Goal: Task Accomplishment & Management: Manage account settings

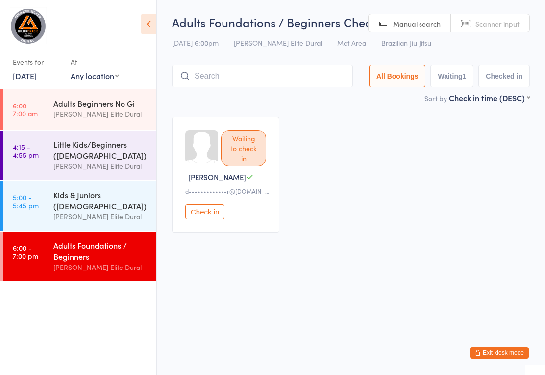
click at [427, 139] on div "Waiting to check in [PERSON_NAME] A d•••••••••••••r@[DOMAIN_NAME] Check in" at bounding box center [351, 174] width 376 height 133
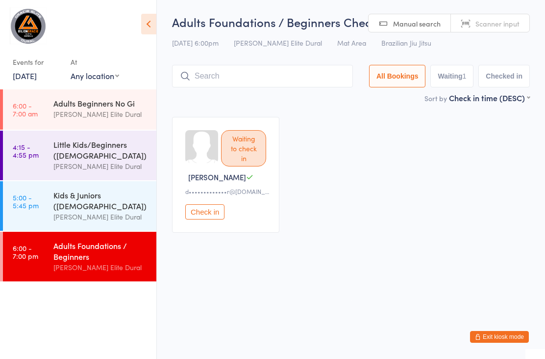
click at [54, 222] on div "[PERSON_NAME] Elite Dural" at bounding box center [100, 216] width 95 height 11
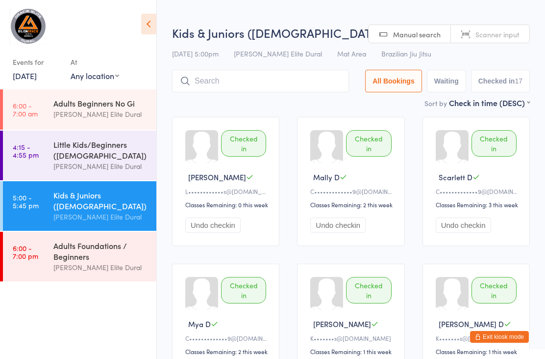
click at [55, 261] on div "Adults Foundations / Beginners" at bounding box center [100, 251] width 95 height 22
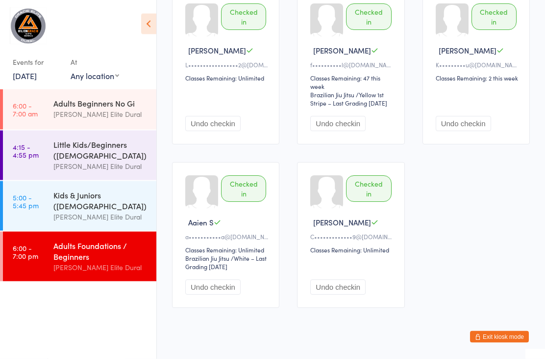
scroll to position [477, 0]
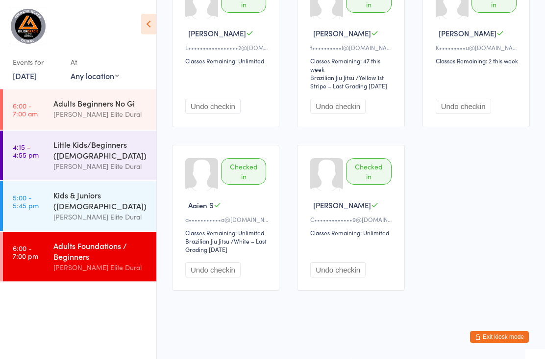
click at [21, 81] on link "[DATE]" at bounding box center [25, 75] width 24 height 11
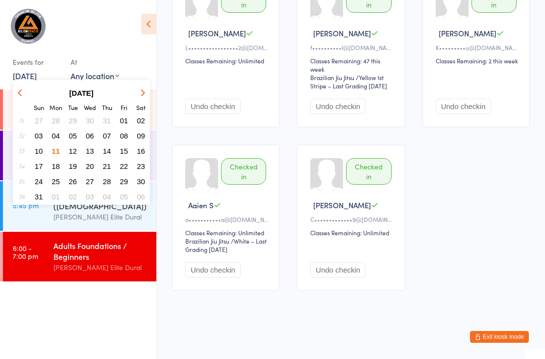
click at [71, 149] on span "12" at bounding box center [73, 151] width 8 height 8
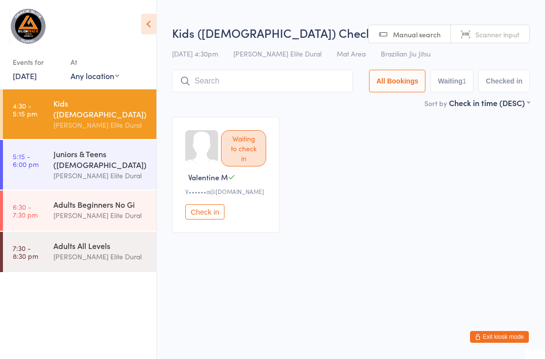
click at [50, 154] on link "5:15 - 6:00 pm Juniors & Teens ([DEMOGRAPHIC_DATA]) [PERSON_NAME] Elite Dural" at bounding box center [80, 165] width 154 height 50
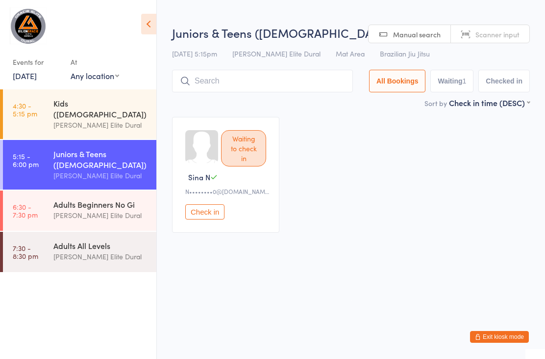
click at [45, 207] on link "6:30 - 7:30 pm Adults Beginners No Gi [PERSON_NAME] Elite Dural" at bounding box center [80, 210] width 154 height 40
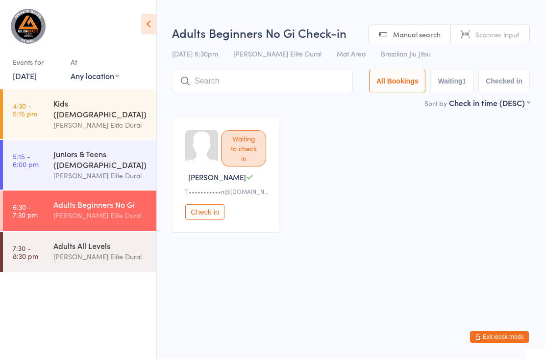
click at [53, 240] on link "7:30 - 8:30 pm Adults All Levels [PERSON_NAME] Elite Dural" at bounding box center [80, 252] width 154 height 40
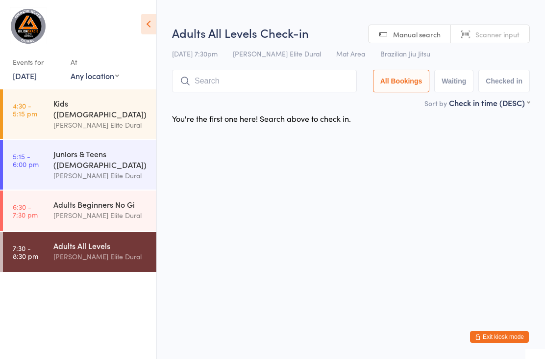
click at [30, 111] on time "4:30 - 5:15 pm" at bounding box center [25, 110] width 25 height 16
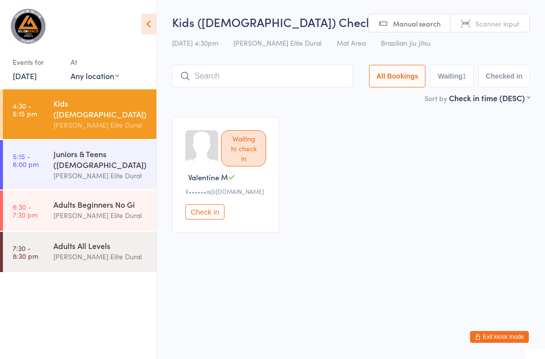
click at [41, 165] on link "5:15 - 6:00 pm Juniors & Teens ([DEMOGRAPHIC_DATA]) [PERSON_NAME] Elite Dural" at bounding box center [80, 165] width 154 height 50
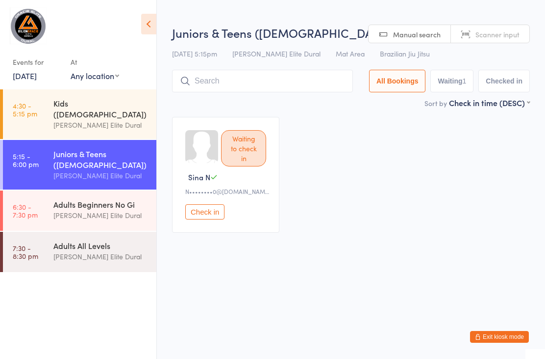
click at [62, 209] on div "[PERSON_NAME] Elite Dural" at bounding box center [100, 214] width 95 height 11
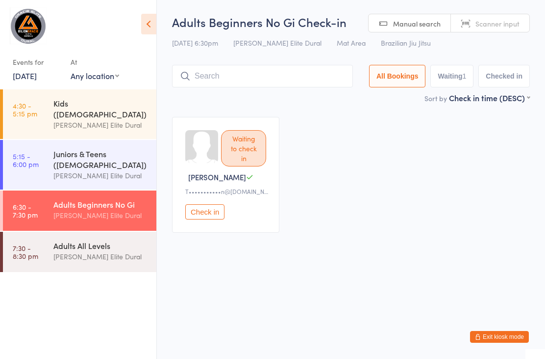
click at [43, 110] on link "4:30 - 5:15 pm Kids (7-9 Years Old) Gracie Elite Dural" at bounding box center [80, 114] width 154 height 50
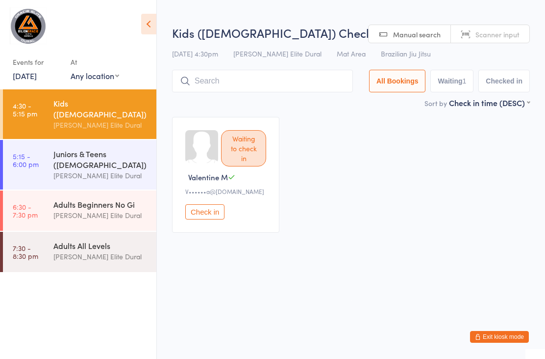
click at [33, 76] on link "12 Aug, 2025" at bounding box center [25, 75] width 24 height 11
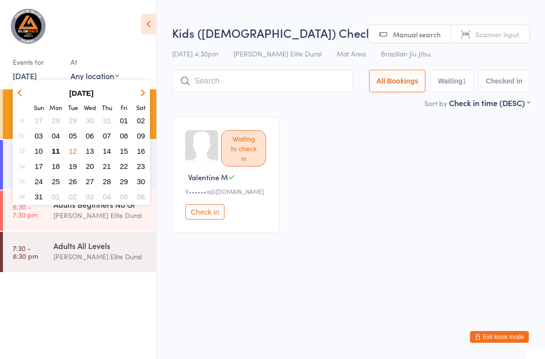
click at [55, 152] on span "11" at bounding box center [56, 151] width 8 height 8
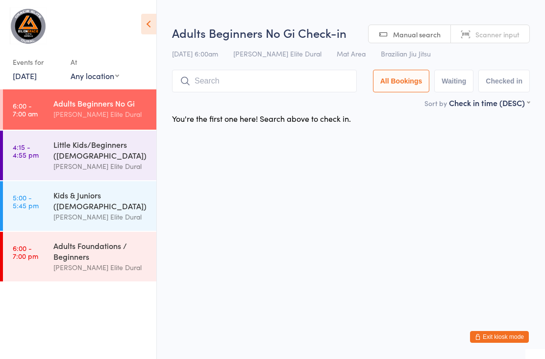
click at [58, 261] on div "Adults Foundations / Beginners" at bounding box center [100, 251] width 95 height 22
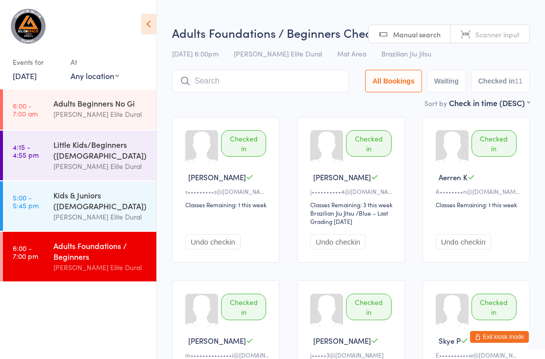
click at [295, 87] on input "search" at bounding box center [260, 81] width 177 height 23
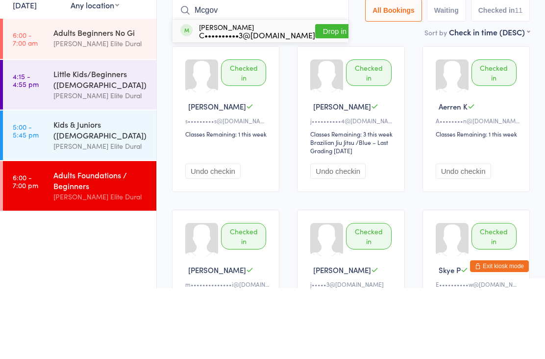
type input "Mcgov"
click at [315, 95] on button "Drop in" at bounding box center [334, 102] width 39 height 14
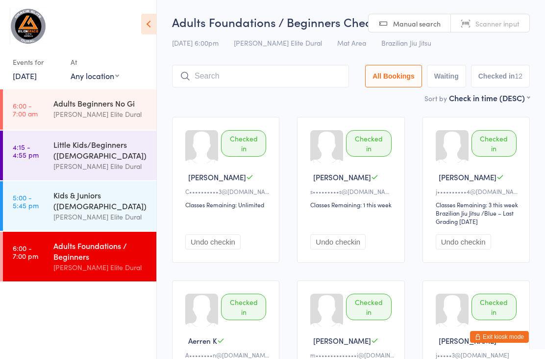
click at [37, 74] on link "11 Aug, 2025" at bounding box center [25, 75] width 24 height 11
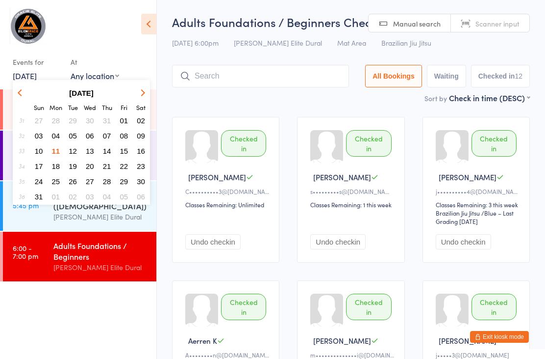
click at [78, 149] on button "12" at bounding box center [72, 150] width 15 height 13
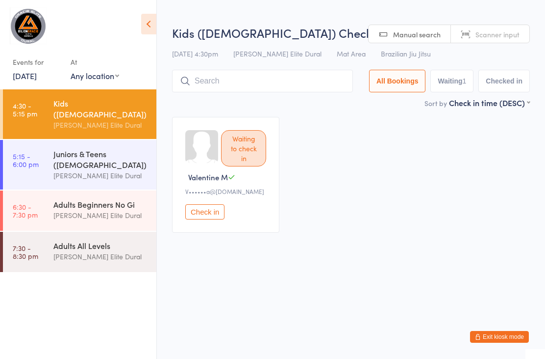
click at [129, 156] on div "Juniors & Teens (10-14 years old)" at bounding box center [100, 159] width 95 height 22
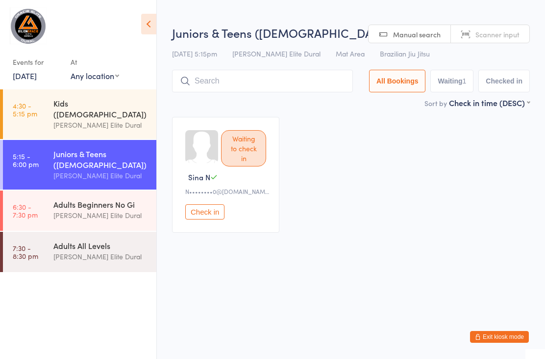
click at [115, 199] on div "Adults Beginners No Gi" at bounding box center [100, 204] width 95 height 11
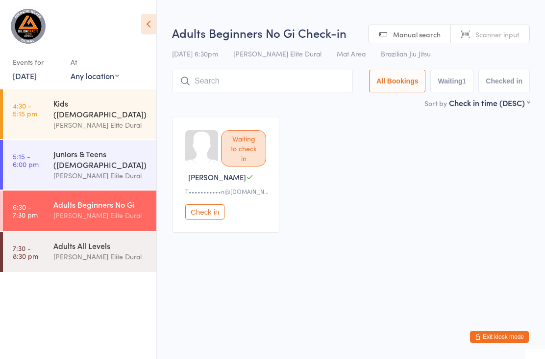
click at [103, 240] on div "Adults All Levels" at bounding box center [100, 245] width 95 height 11
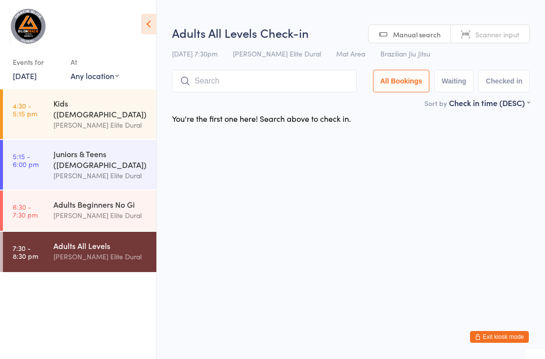
click at [116, 120] on div "[PERSON_NAME] Elite Dural" at bounding box center [100, 124] width 95 height 11
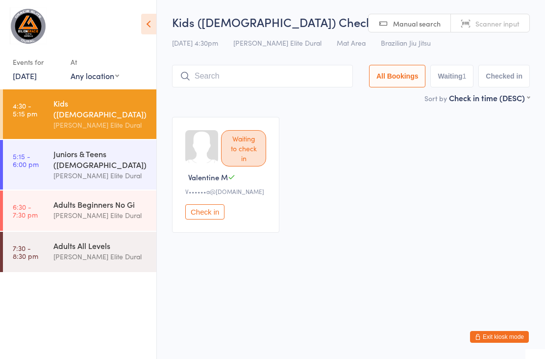
click at [52, 166] on link "5:15 - 6:00 pm Juniors & Teens (10-14 years old) Gracie Elite Dural" at bounding box center [80, 165] width 154 height 50
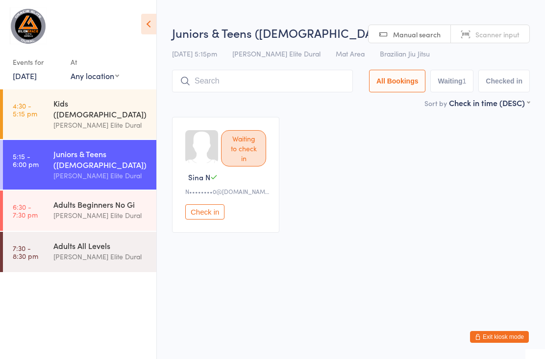
click at [50, 205] on link "6:30 - 7:30 pm Adults Beginners No Gi Gracie Elite Dural" at bounding box center [80, 210] width 154 height 40
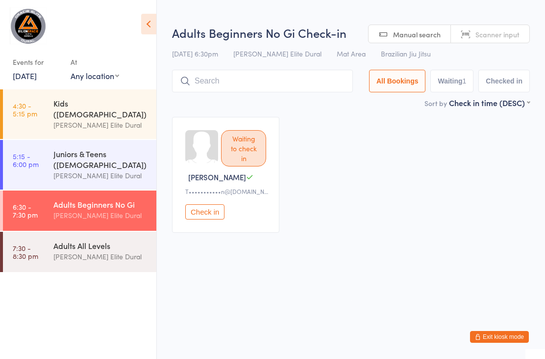
click at [64, 240] on div "Adults All Levels" at bounding box center [100, 245] width 95 height 11
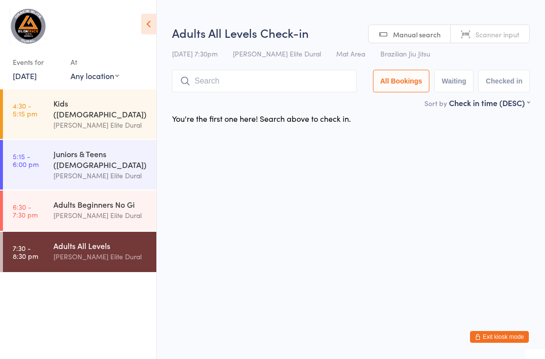
click at [33, 81] on link "12 Aug, 2025" at bounding box center [25, 75] width 24 height 11
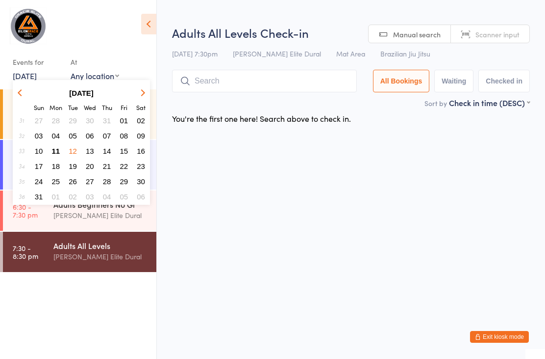
click at [50, 149] on button "11" at bounding box center [56, 150] width 15 height 13
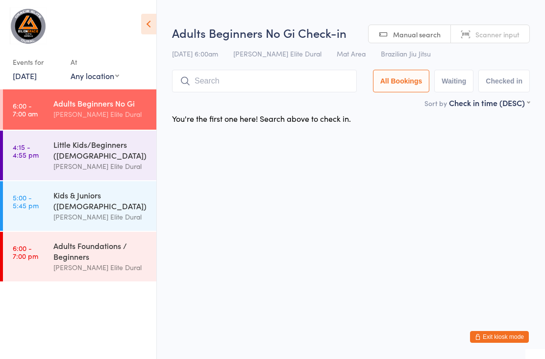
click at [45, 272] on link "6:00 - 7:00 pm Adults Foundations / Beginners Gracie Elite Dural" at bounding box center [80, 257] width 154 height 50
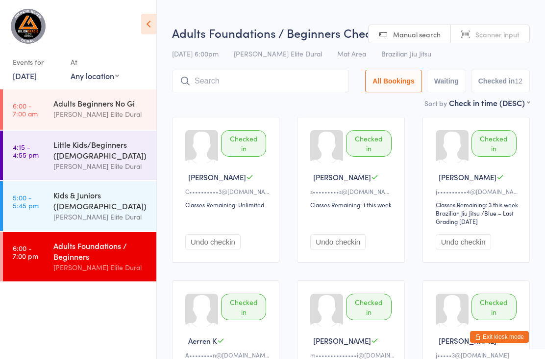
click at [27, 81] on link "11 Aug, 2025" at bounding box center [25, 75] width 24 height 11
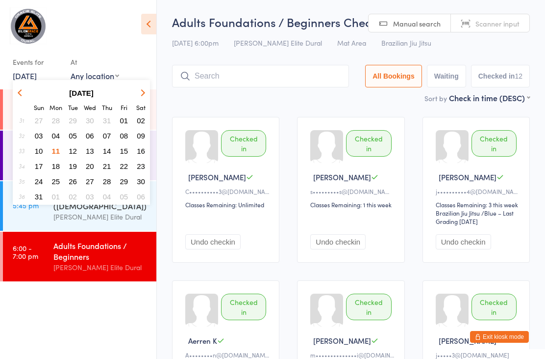
click at [71, 153] on span "12" at bounding box center [73, 151] width 8 height 8
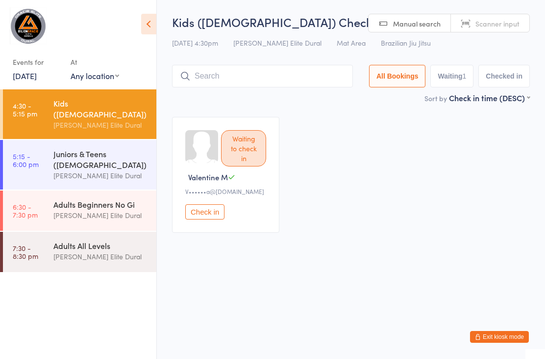
click at [412, 119] on div "Waiting to check in Valentine M V••••••a@yahoo.com Check in" at bounding box center [351, 174] width 376 height 133
click at [492, 335] on button "Exit kiosk mode" at bounding box center [499, 337] width 59 height 12
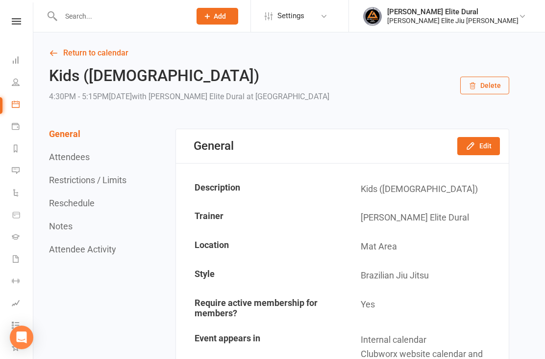
click at [134, 21] on input "text" at bounding box center [121, 16] width 126 height 14
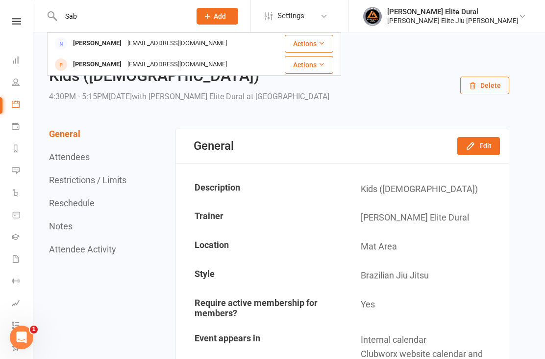
type input "Sab"
click at [144, 61] on div "[EMAIL_ADDRESS][DOMAIN_NAME]" at bounding box center [177, 64] width 105 height 14
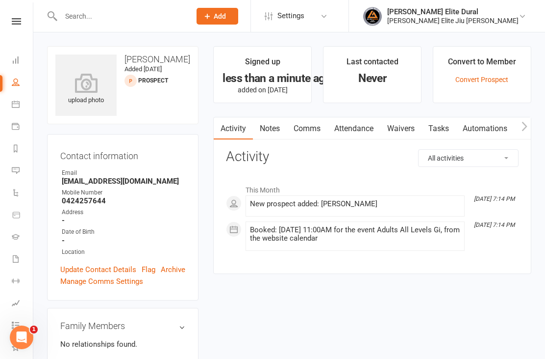
click at [128, 263] on link "Update Contact Details" at bounding box center [98, 269] width 76 height 12
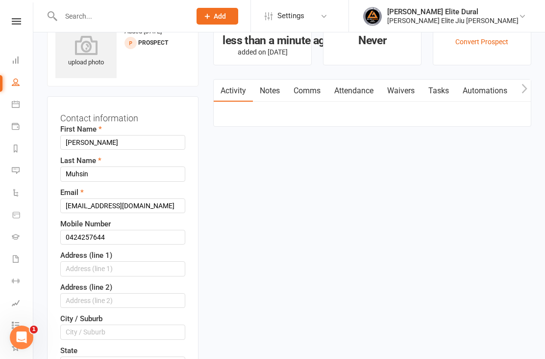
scroll to position [46, 0]
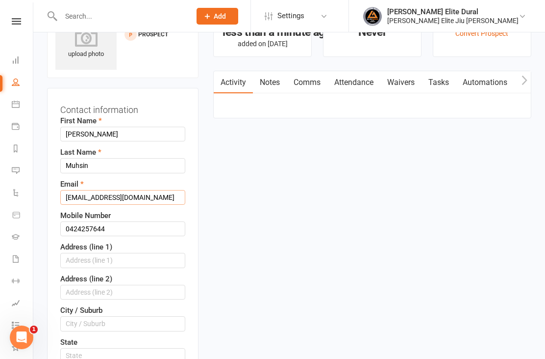
click at [161, 197] on input "[EMAIL_ADDRESS][DOMAIN_NAME]" at bounding box center [122, 197] width 125 height 15
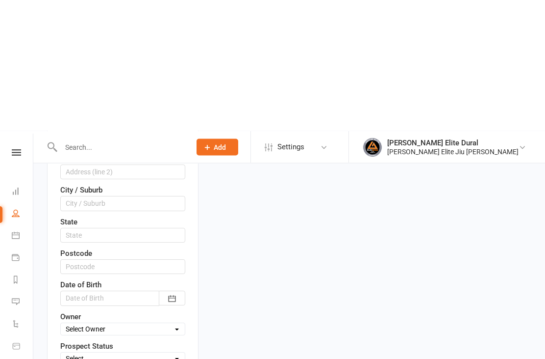
scroll to position [336, 0]
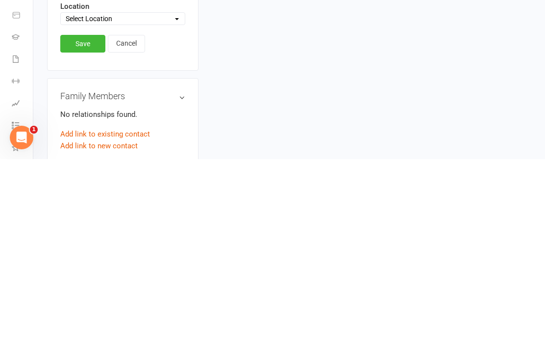
type input "[EMAIL_ADDRESS][DOMAIN_NAME]"
click at [82, 234] on link "Save" at bounding box center [82, 243] width 45 height 18
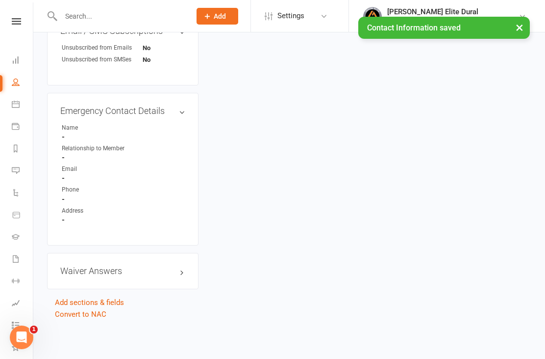
scroll to position [446, 0]
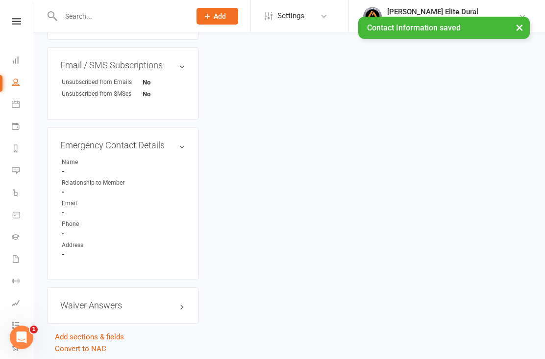
click at [16, 60] on icon at bounding box center [16, 60] width 8 height 8
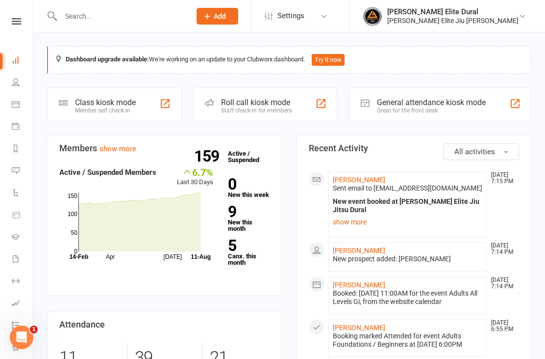
click at [96, 101] on div "Class kiosk mode" at bounding box center [105, 102] width 61 height 9
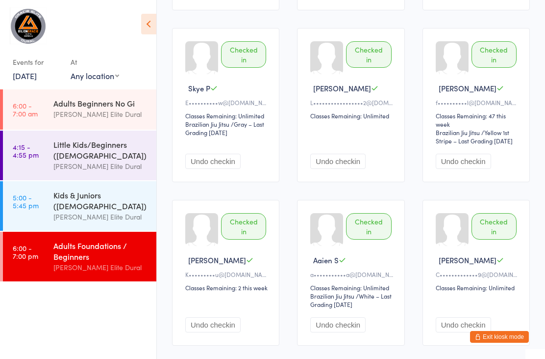
scroll to position [459, 0]
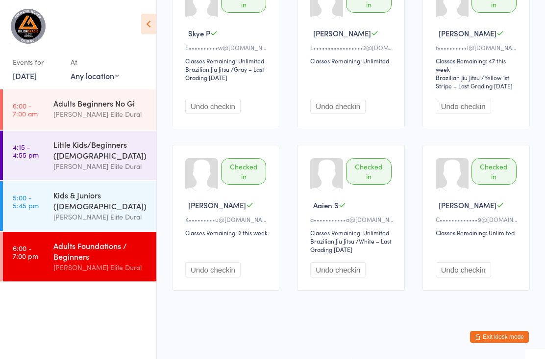
click at [53, 218] on div "[PERSON_NAME] Elite Dural" at bounding box center [100, 216] width 95 height 11
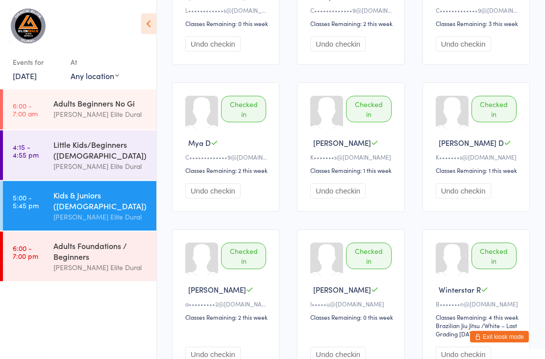
scroll to position [181, 0]
click at [31, 74] on link "[DATE]" at bounding box center [25, 75] width 24 height 11
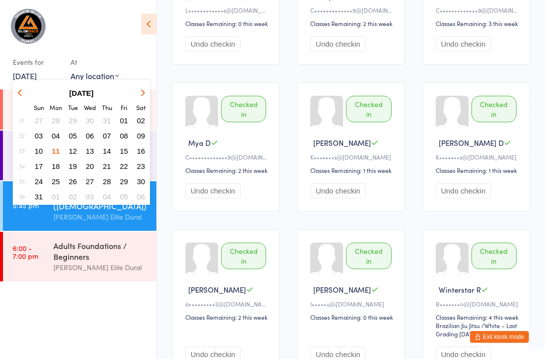
click at [68, 151] on button "12" at bounding box center [72, 150] width 15 height 13
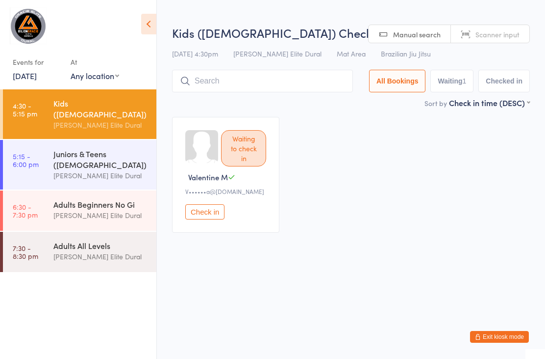
click at [59, 158] on div "Juniors & Teens ([DEMOGRAPHIC_DATA])" at bounding box center [100, 159] width 95 height 22
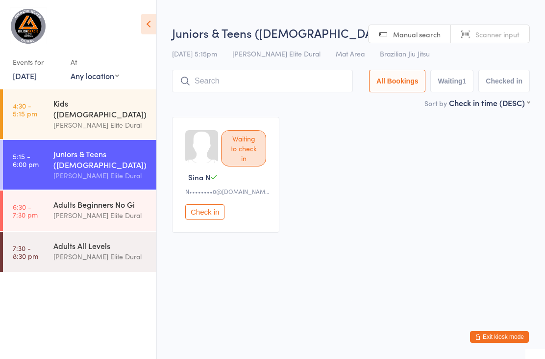
click at [63, 119] on div "[PERSON_NAME] Elite Dural" at bounding box center [100, 124] width 95 height 11
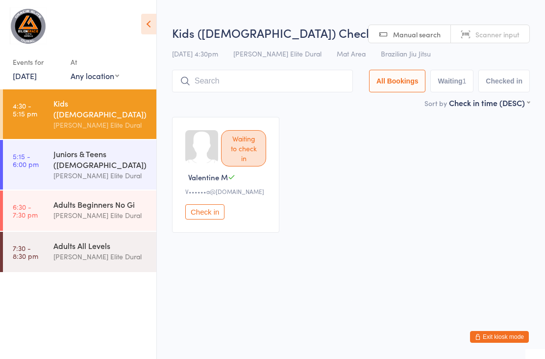
click at [63, 152] on div "Juniors & Teens ([DEMOGRAPHIC_DATA])" at bounding box center [100, 159] width 95 height 22
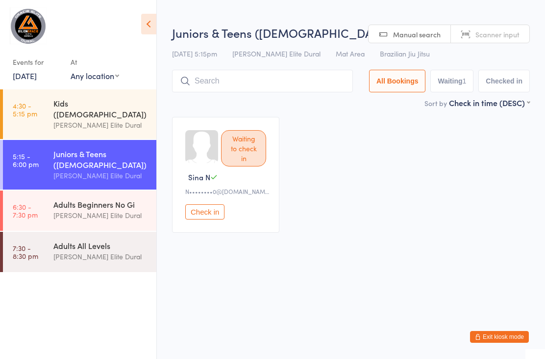
click at [68, 209] on div "[PERSON_NAME] Elite Dural" at bounding box center [100, 214] width 95 height 11
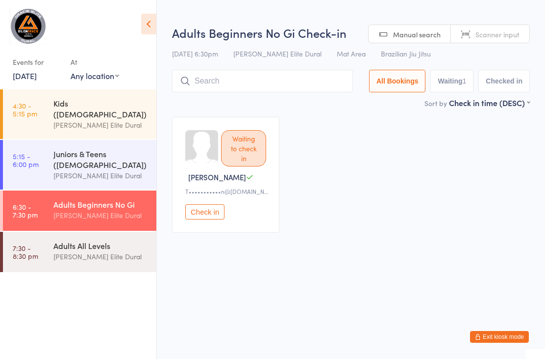
click at [81, 251] on div "[PERSON_NAME] Elite Dural" at bounding box center [100, 256] width 95 height 11
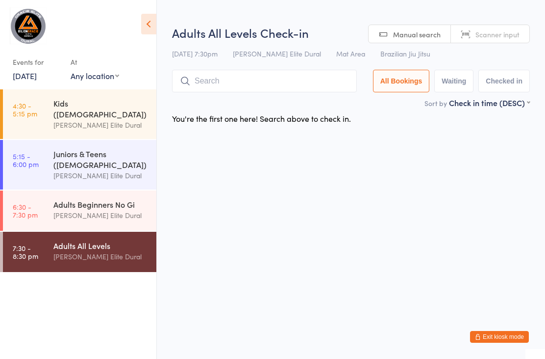
click at [58, 100] on div "Kids ([DEMOGRAPHIC_DATA])" at bounding box center [100, 109] width 95 height 22
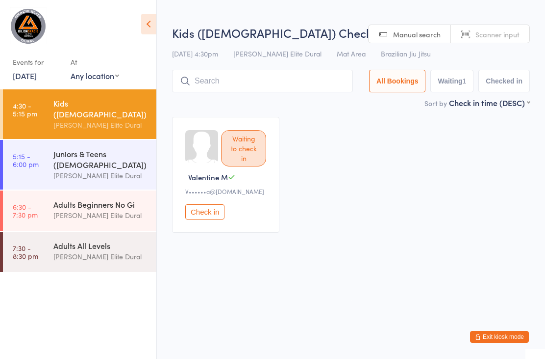
click at [62, 158] on div "Juniors & Teens ([DEMOGRAPHIC_DATA])" at bounding box center [100, 159] width 95 height 22
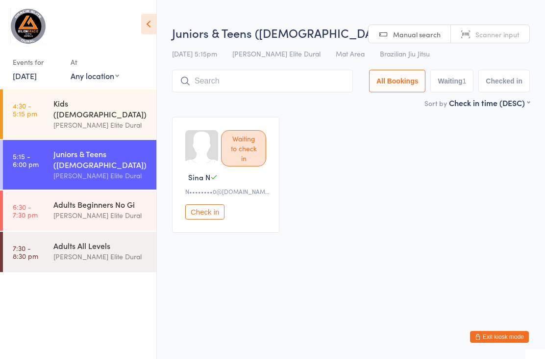
click at [77, 190] on div "Adults Beginners No Gi Gracie Elite Dural" at bounding box center [104, 209] width 103 height 39
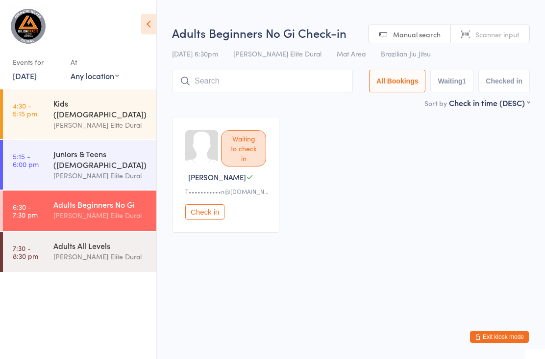
click at [62, 119] on div "[PERSON_NAME] Elite Dural" at bounding box center [100, 124] width 95 height 11
